Goal: Task Accomplishment & Management: Complete application form

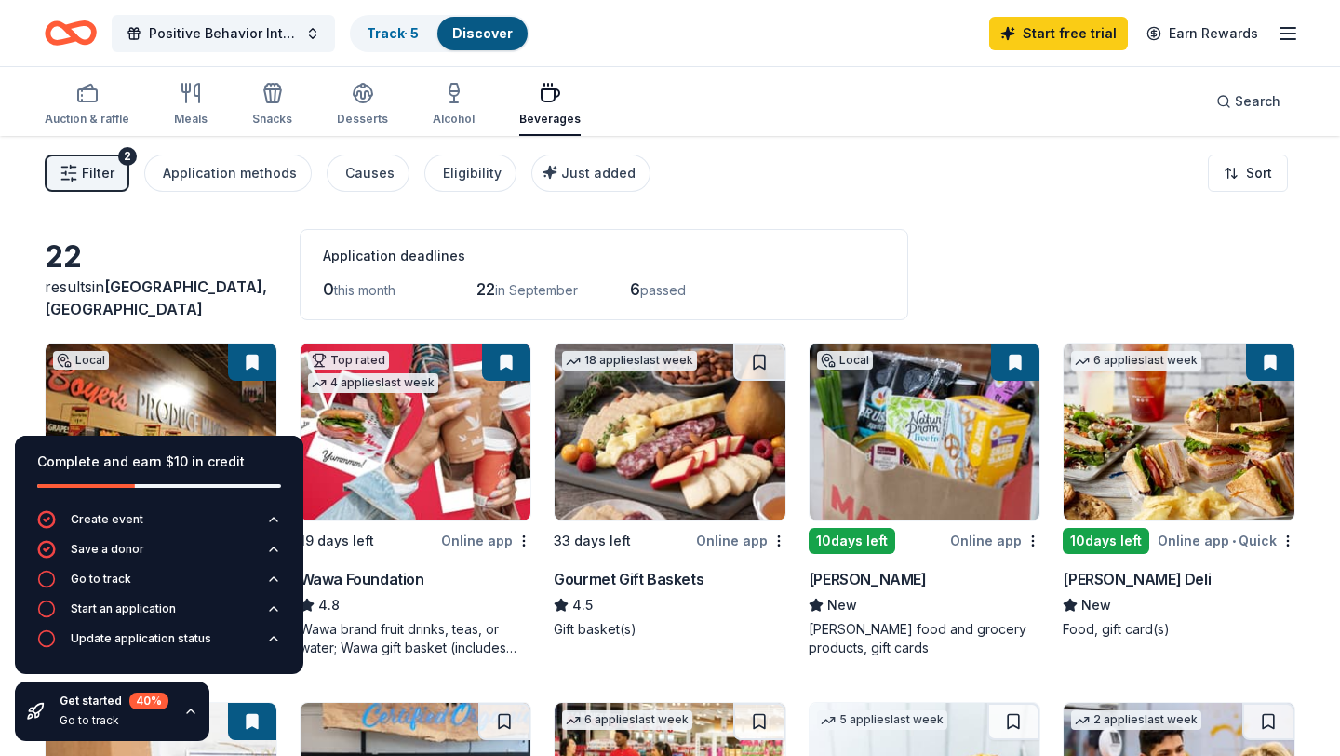
click at [798, 196] on div "Filter 2 Application methods Causes Eligibility Just added Sort" at bounding box center [670, 173] width 1340 height 74
click at [851, 544] on div "10 days left" at bounding box center [852, 541] width 87 height 26
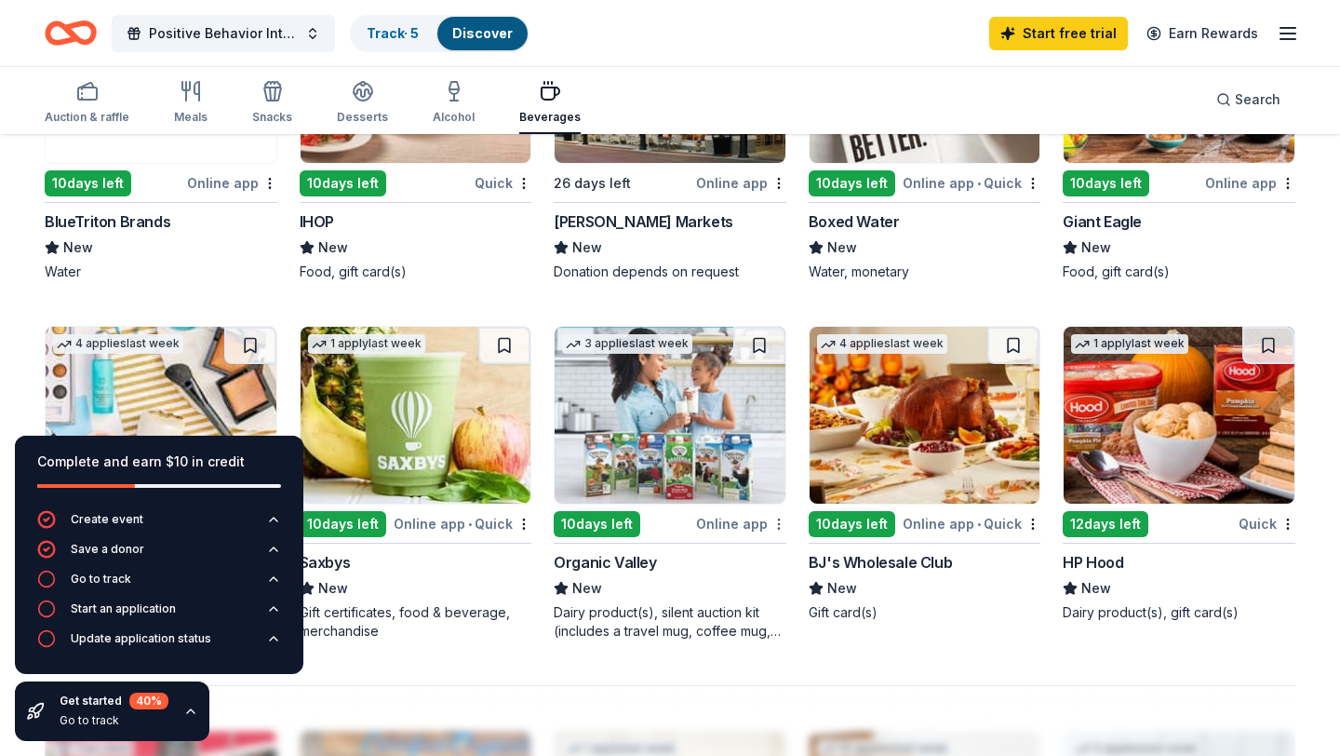
scroll to position [1072, 0]
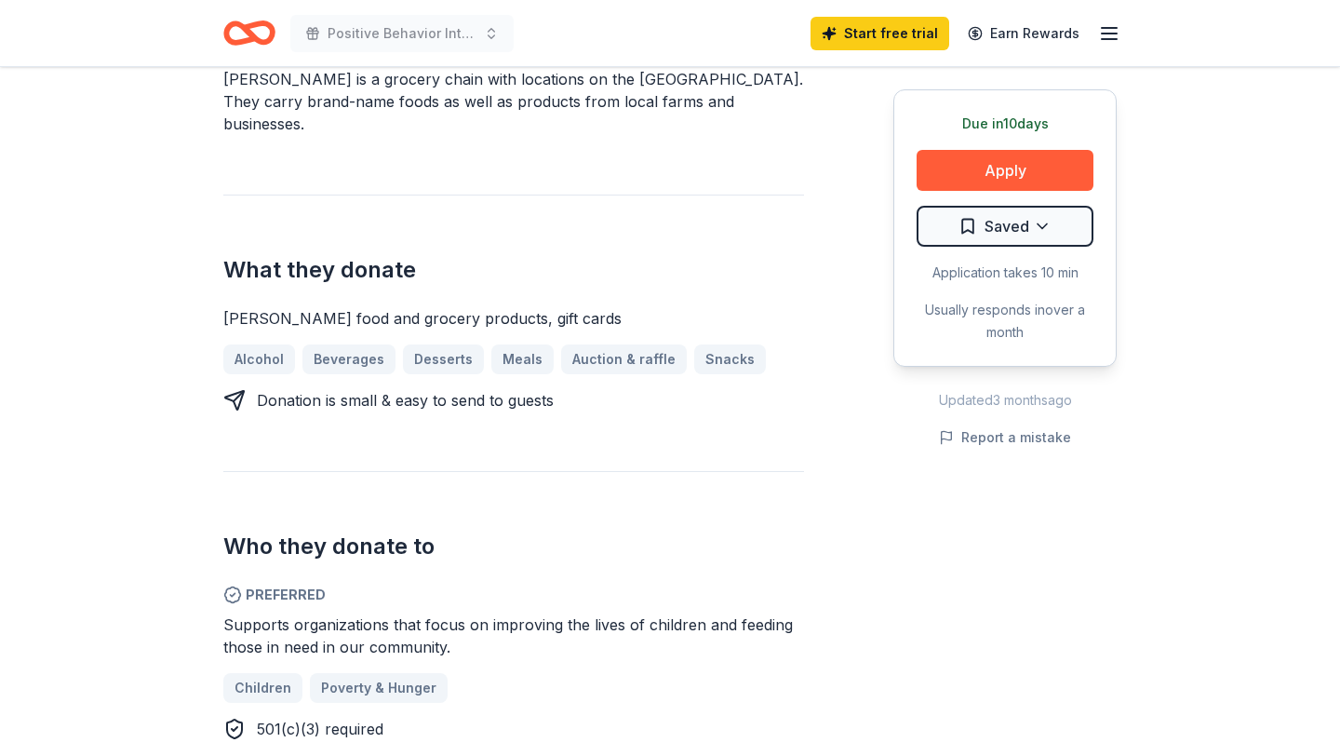
scroll to position [582, 0]
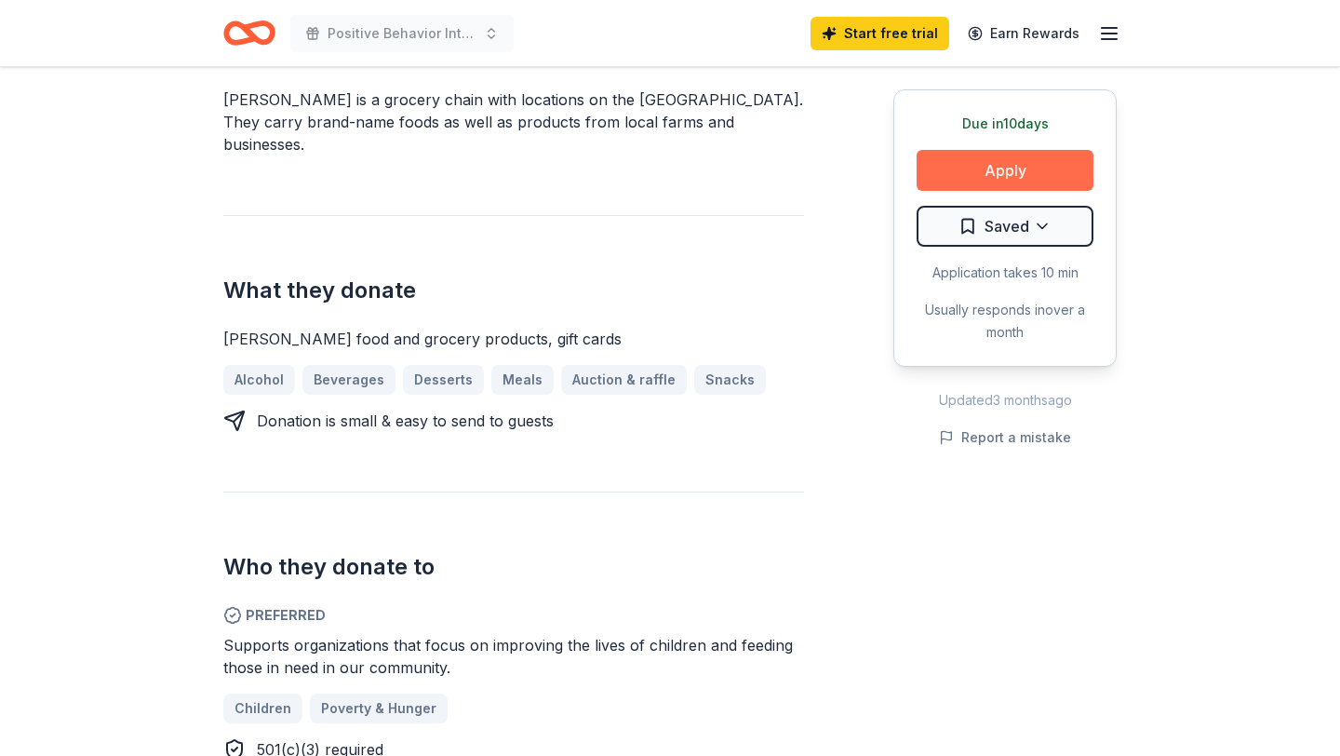
click at [1014, 157] on button "Apply" at bounding box center [1005, 170] width 177 height 41
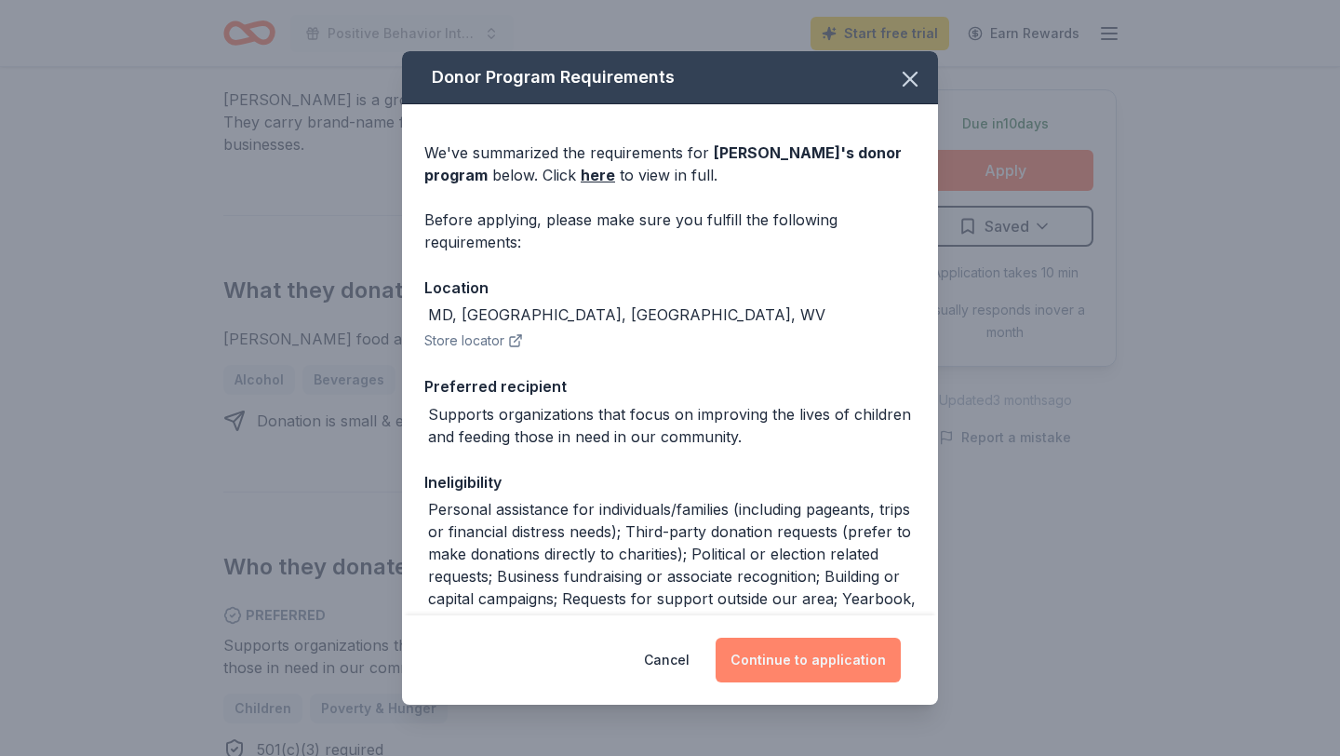
click at [754, 657] on button "Continue to application" at bounding box center [808, 659] width 185 height 45
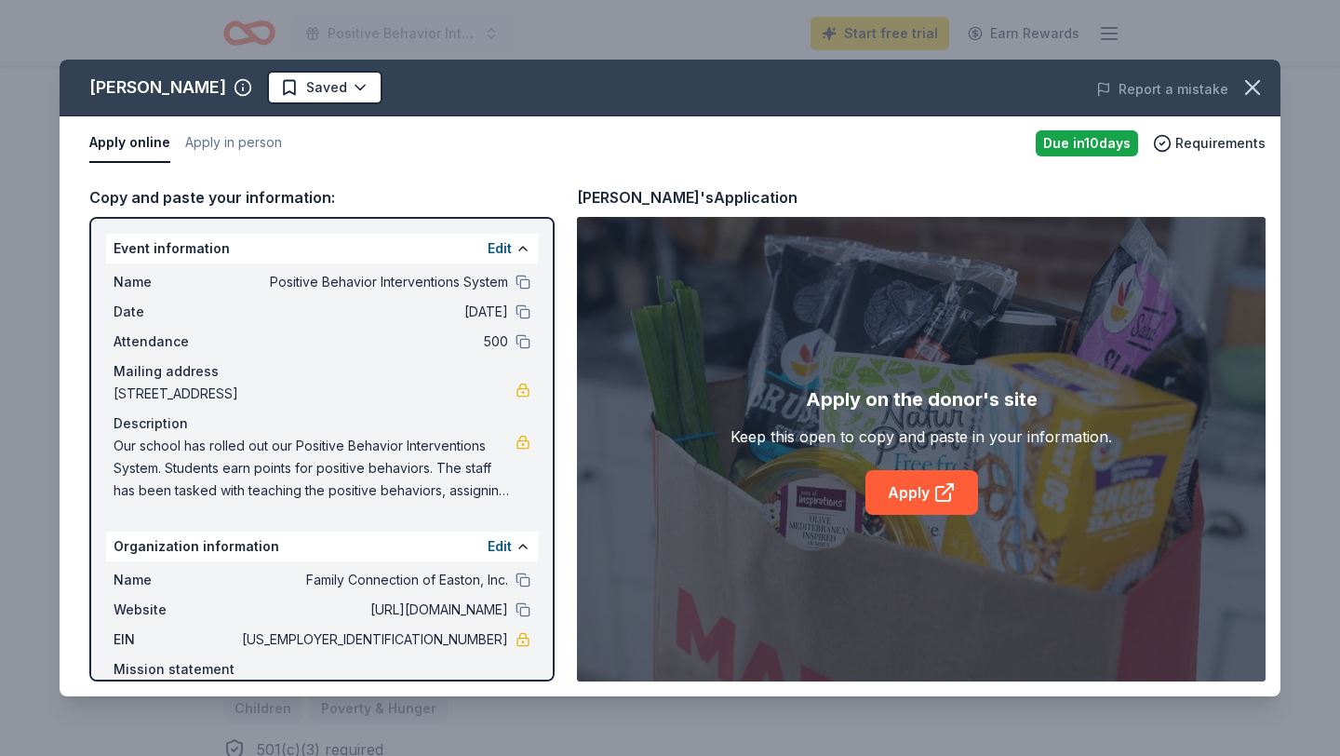
scroll to position [46, 0]
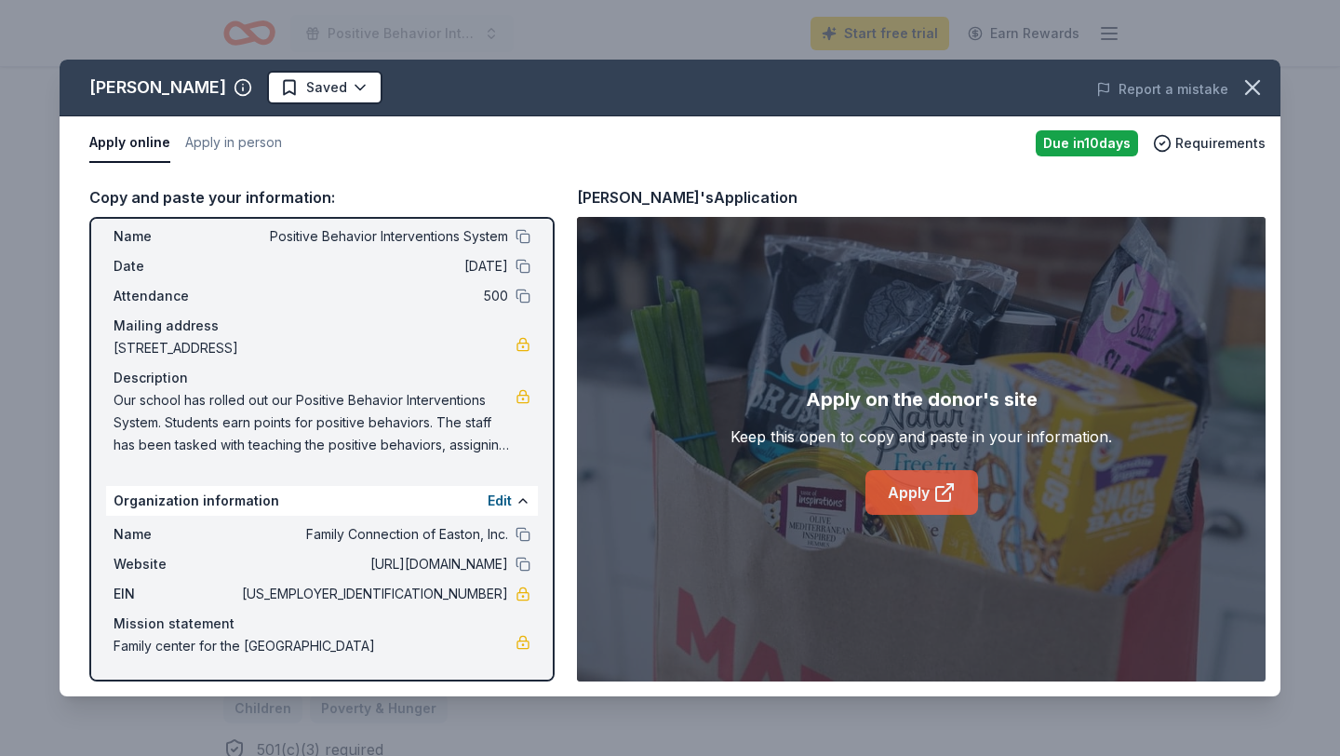
click at [929, 500] on link "Apply" at bounding box center [921, 492] width 113 height 45
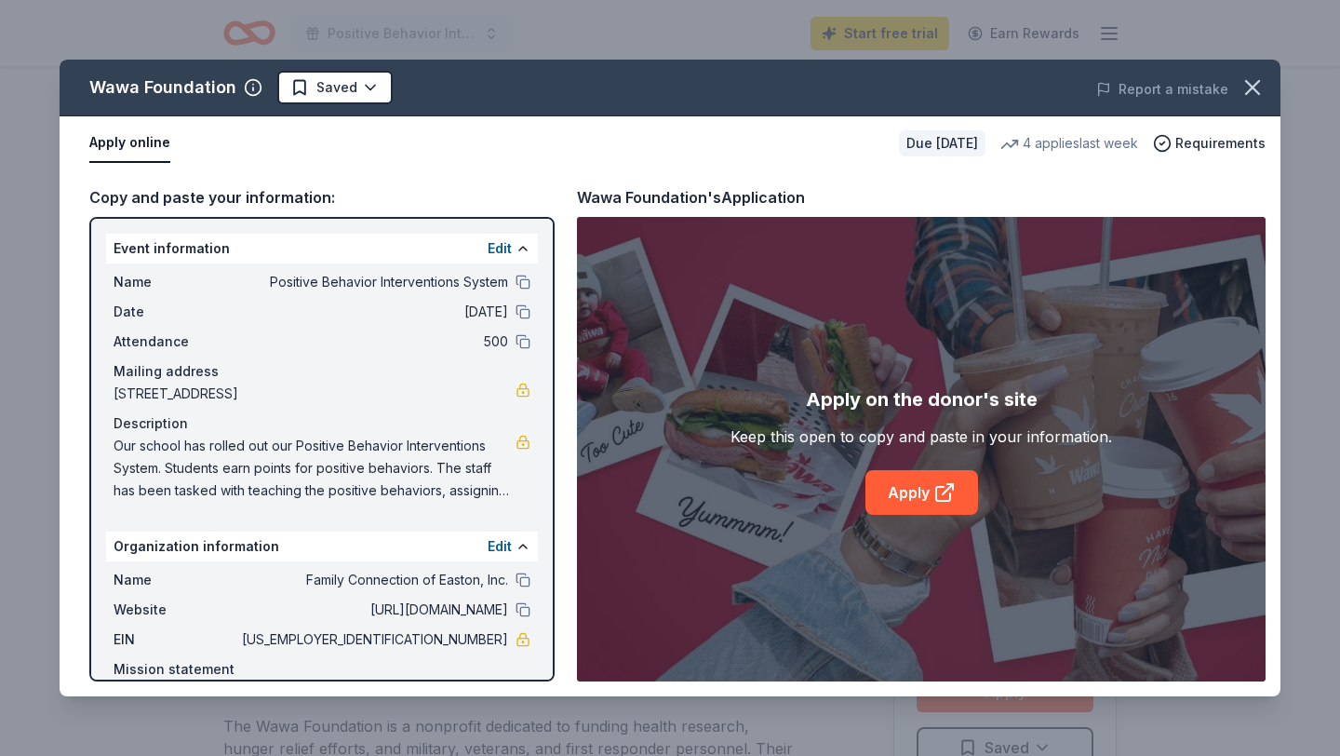
scroll to position [134, 0]
click at [1253, 84] on icon "button" at bounding box center [1253, 87] width 26 height 26
